Goal: Information Seeking & Learning: Learn about a topic

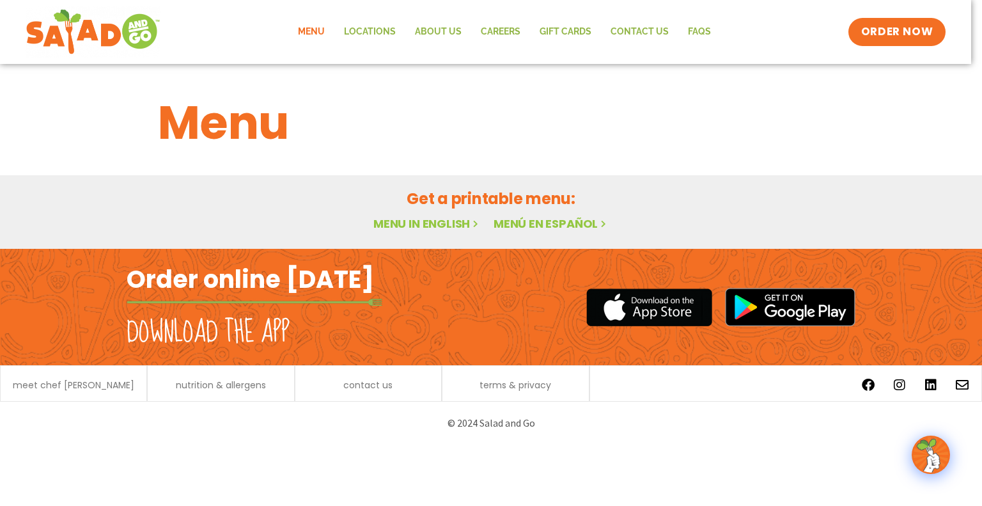
click at [419, 220] on link "Menu in English" at bounding box center [426, 224] width 107 height 16
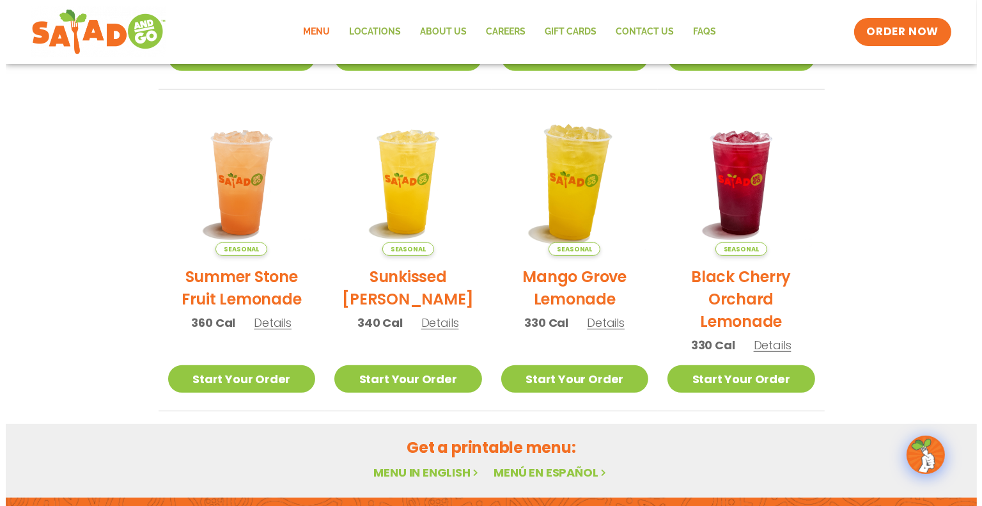
scroll to position [576, 0]
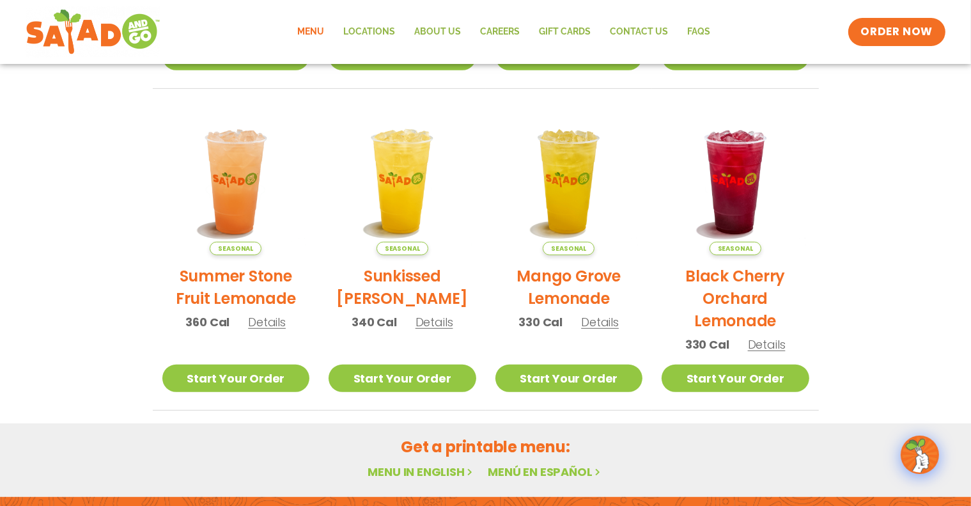
click at [742, 273] on h2 "Black Cherry Orchard Lemonade" at bounding box center [736, 298] width 148 height 67
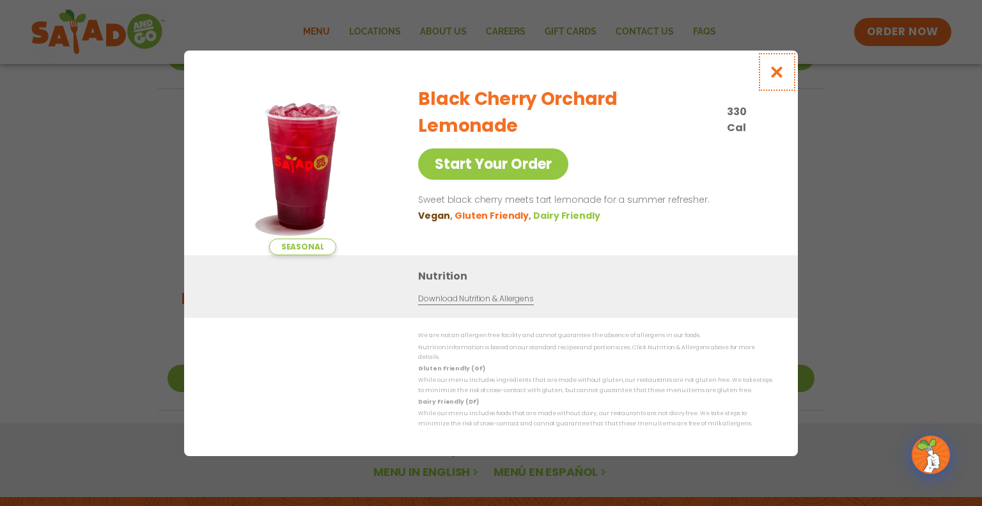
click at [776, 75] on icon "Close modal" at bounding box center [777, 71] width 16 height 13
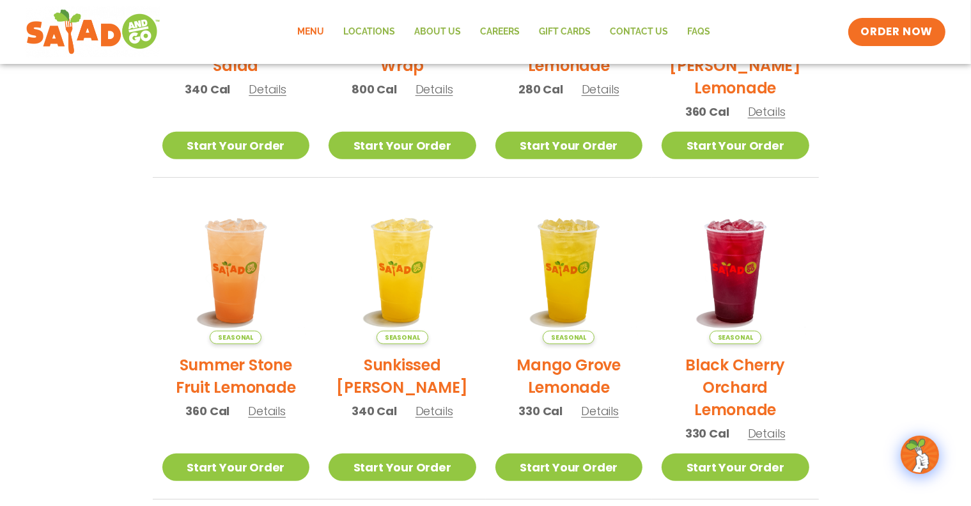
scroll to position [479, 0]
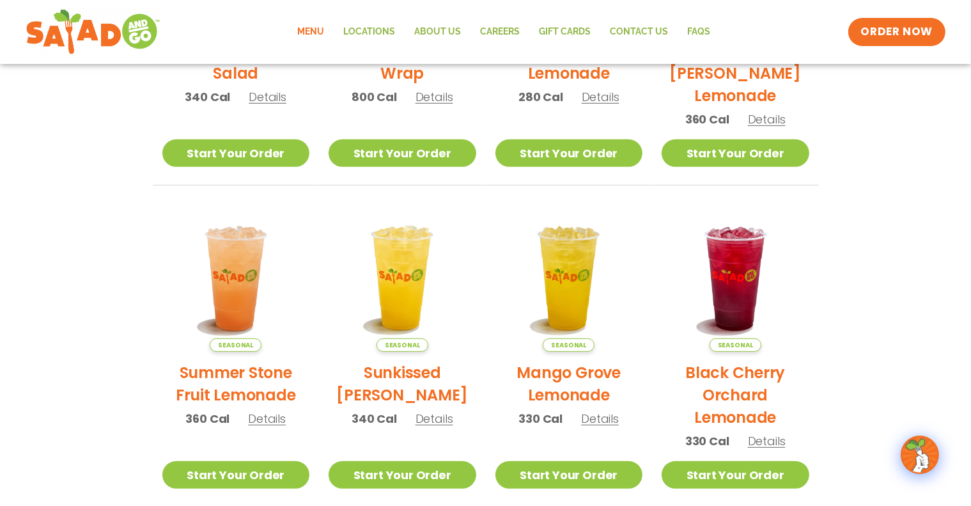
click at [565, 370] on h2 "Mango Grove Lemonade" at bounding box center [570, 383] width 148 height 45
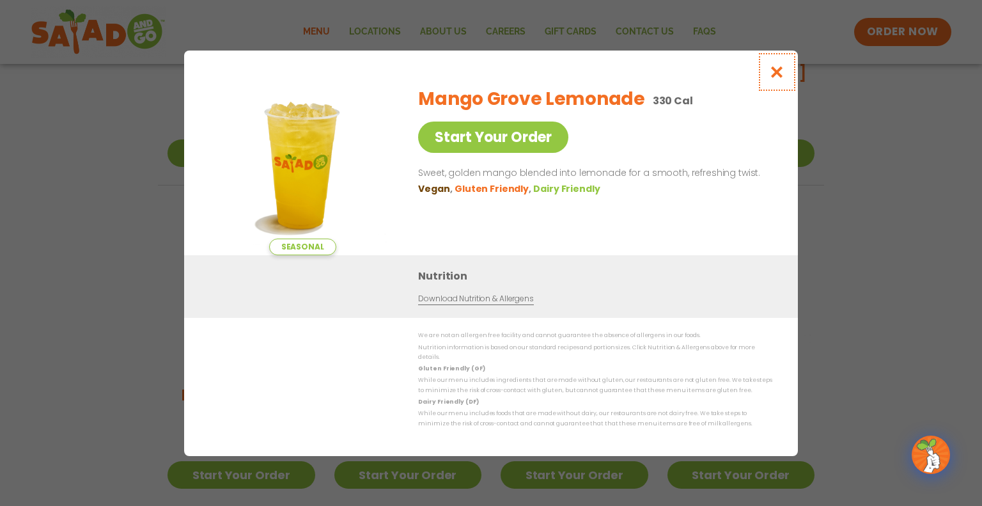
click at [778, 73] on icon "Close modal" at bounding box center [777, 71] width 16 height 13
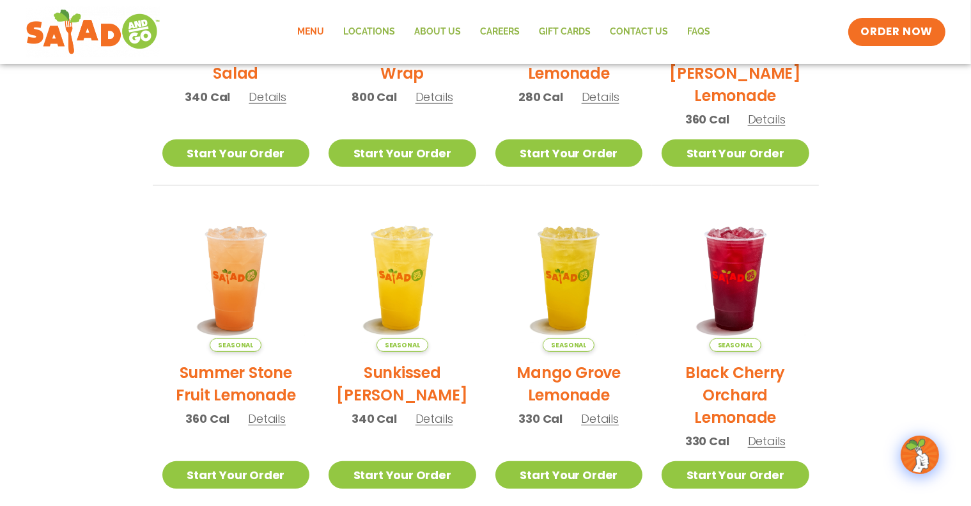
click at [395, 369] on h2 "Sunkissed [PERSON_NAME]" at bounding box center [403, 383] width 148 height 45
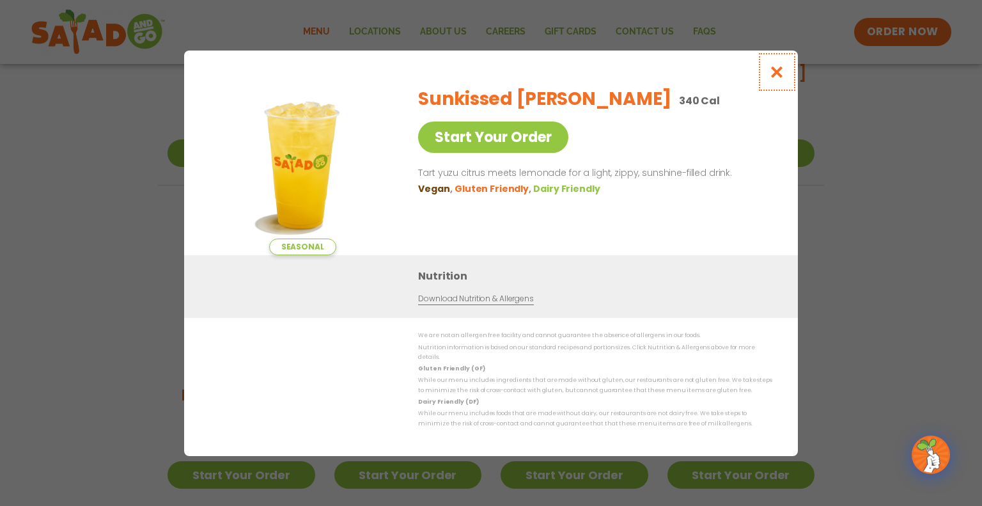
click at [778, 73] on icon "Close modal" at bounding box center [777, 71] width 16 height 13
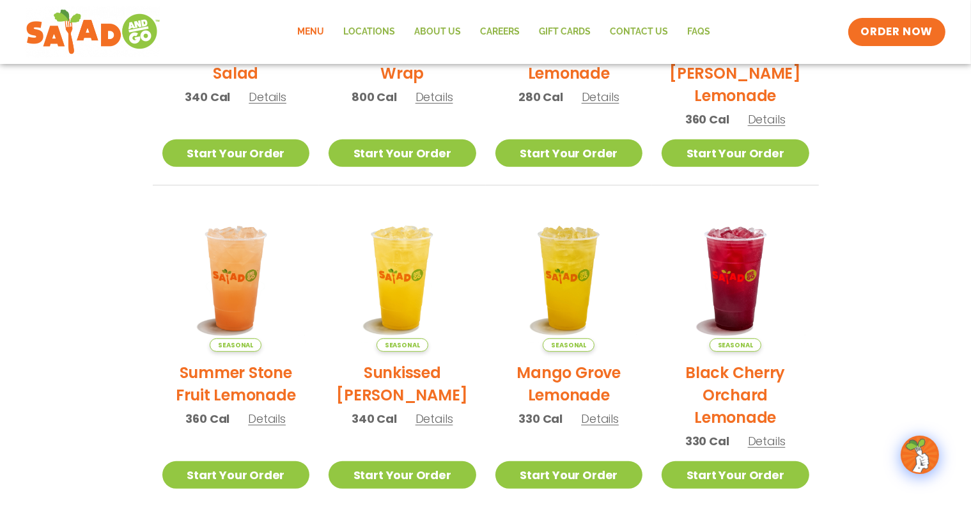
click at [248, 368] on h2 "Summer Stone Fruit Lemonade" at bounding box center [236, 383] width 148 height 45
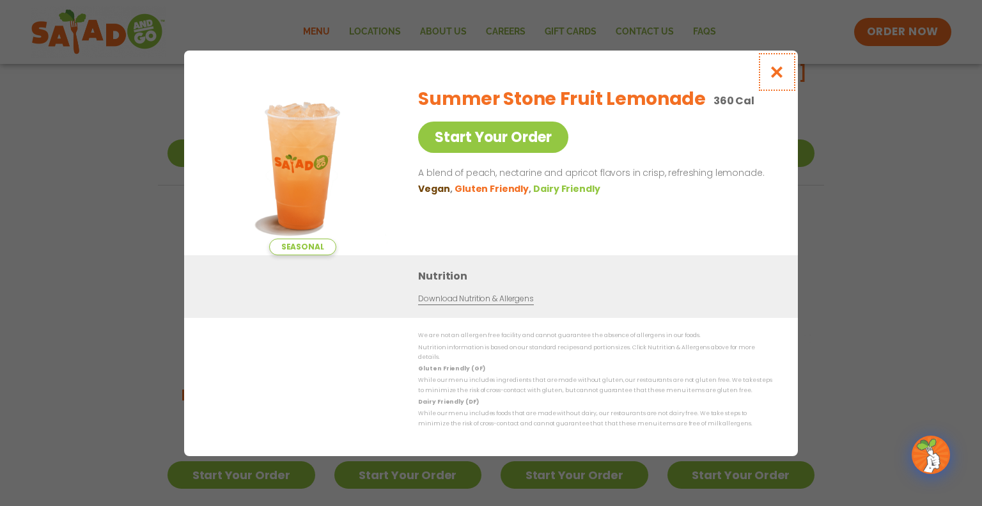
click at [772, 72] on icon "Close modal" at bounding box center [777, 71] width 16 height 13
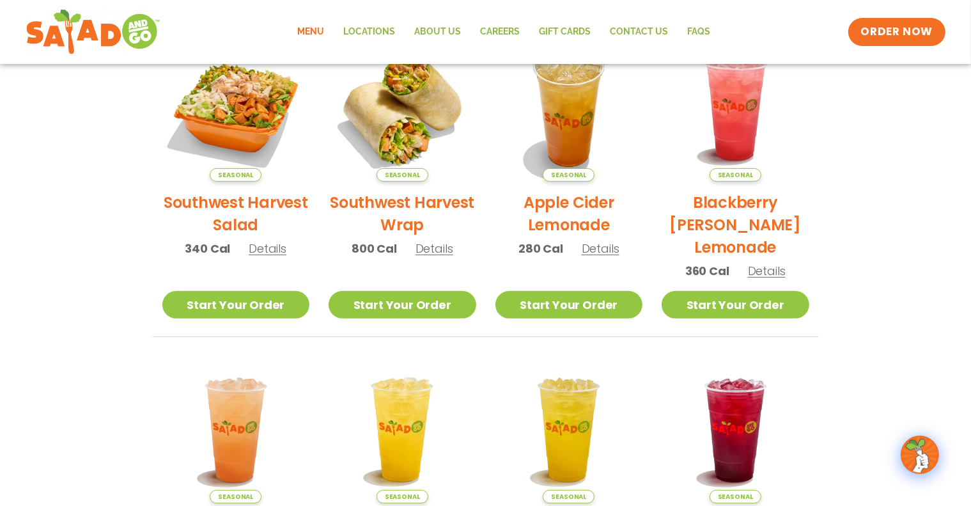
scroll to position [223, 0]
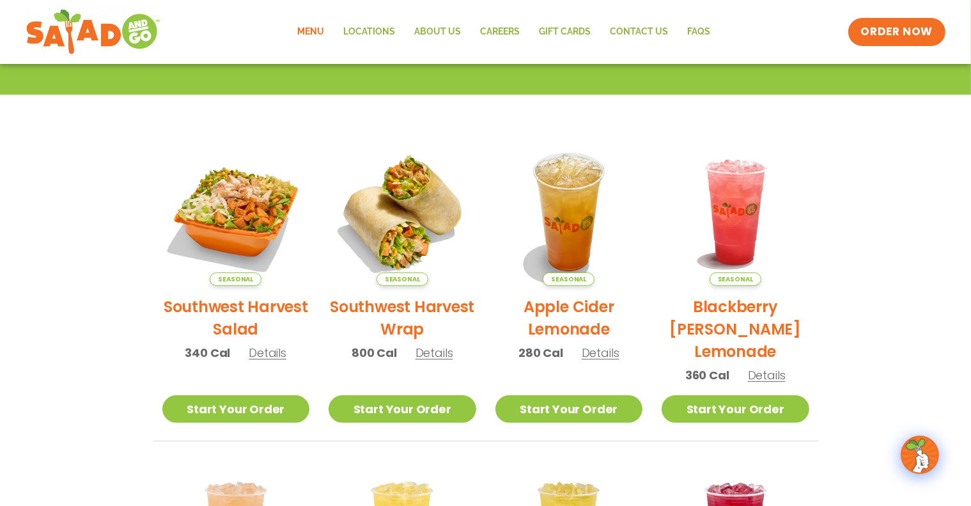
click at [734, 304] on h2 "Blackberry [PERSON_NAME] Lemonade" at bounding box center [736, 328] width 148 height 67
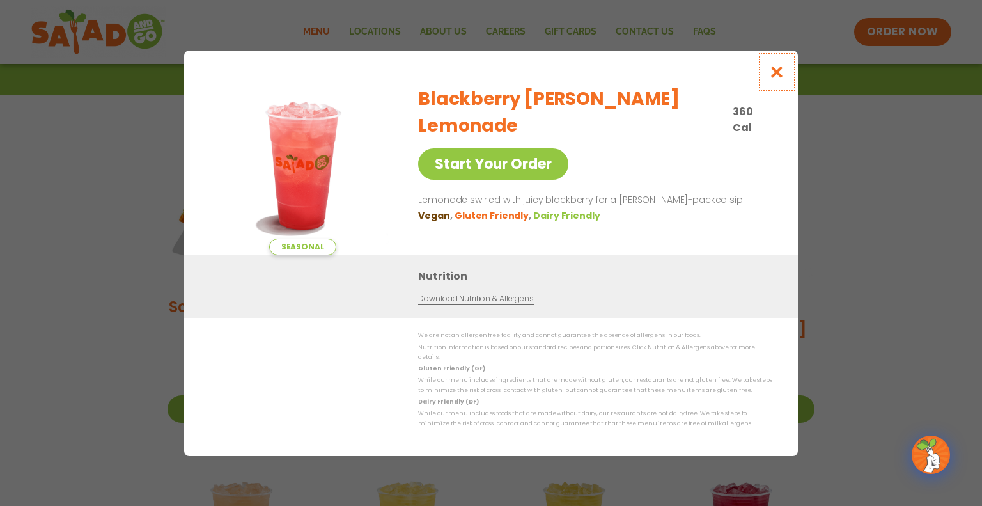
click at [776, 73] on icon "Close modal" at bounding box center [777, 71] width 16 height 13
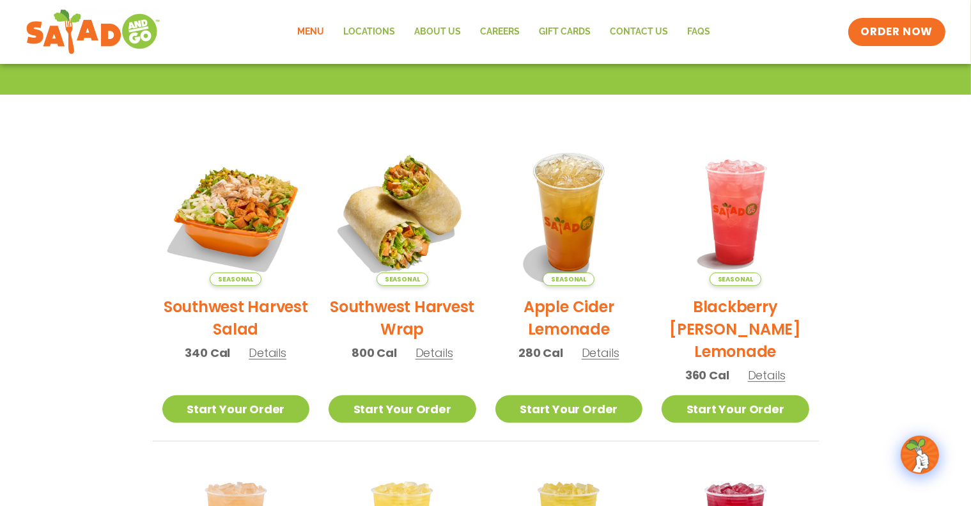
click at [567, 302] on h2 "Apple Cider Lemonade" at bounding box center [570, 317] width 148 height 45
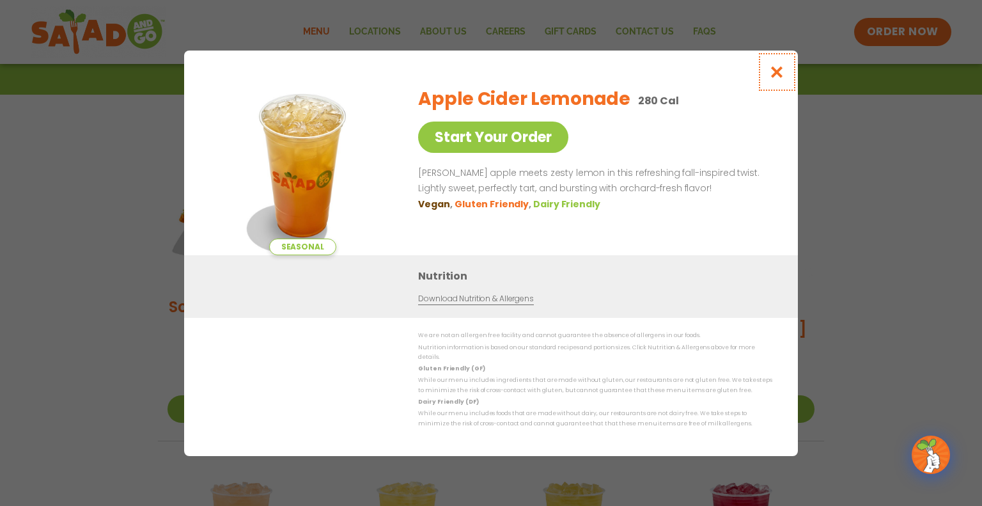
click at [779, 74] on icon "Close modal" at bounding box center [777, 71] width 16 height 13
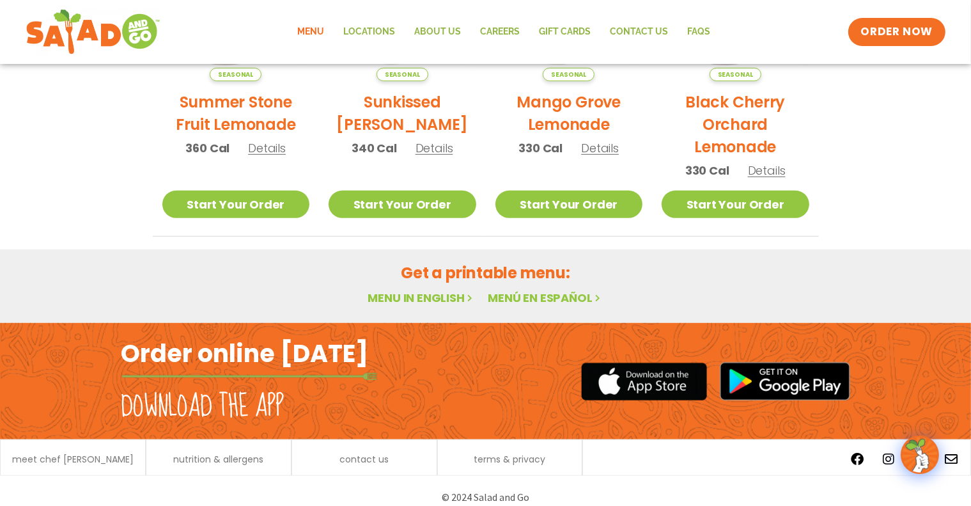
scroll to position [761, 0]
